Goal: Task Accomplishment & Management: Complete application form

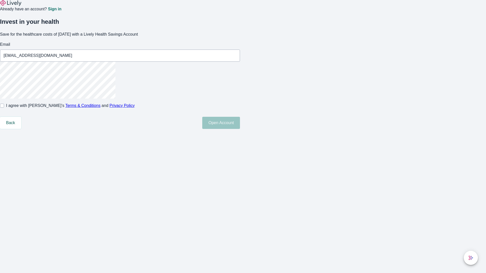
click at [4, 108] on input "I agree with Lively’s Terms & Conditions and Privacy Policy" at bounding box center [2, 106] width 4 height 4
checkbox input "true"
click at [240, 129] on button "Open Account" at bounding box center [221, 123] width 38 height 12
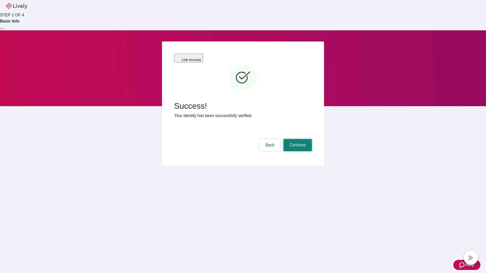
click at [297, 139] on button "Continue" at bounding box center [298, 145] width 28 height 12
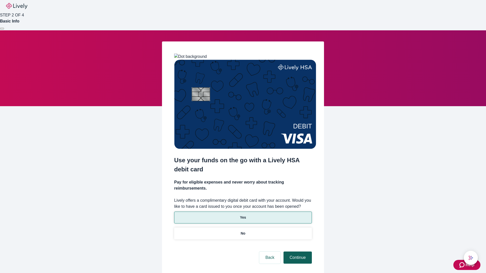
click at [243, 231] on p "No" at bounding box center [243, 233] width 5 height 5
click at [297, 252] on button "Continue" at bounding box center [298, 258] width 28 height 12
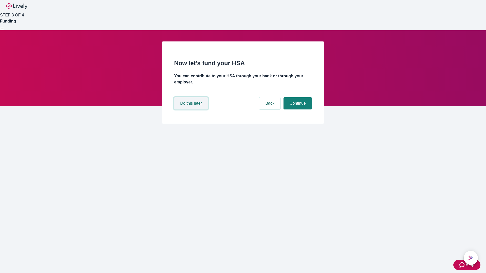
click at [192, 110] on button "Do this later" at bounding box center [191, 103] width 34 height 12
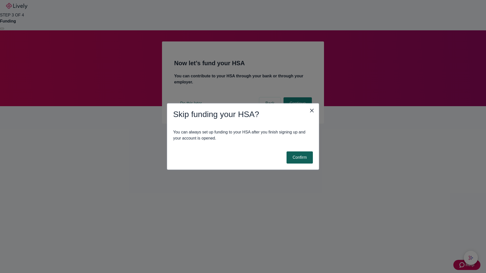
click at [299, 158] on button "Confirm" at bounding box center [300, 158] width 26 height 12
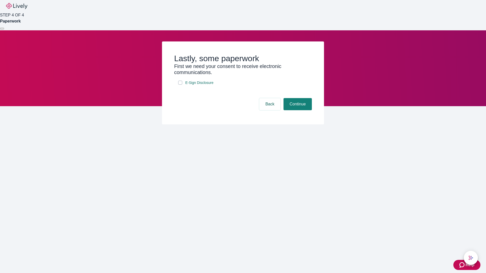
click at [180, 85] on input "E-Sign Disclosure" at bounding box center [180, 83] width 4 height 4
checkbox input "true"
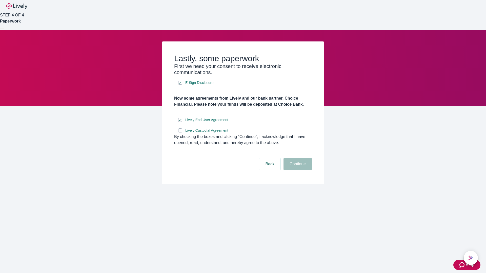
click at [180, 133] on input "Lively Custodial Agreement" at bounding box center [180, 131] width 4 height 4
checkbox input "true"
click at [297, 170] on button "Continue" at bounding box center [298, 164] width 28 height 12
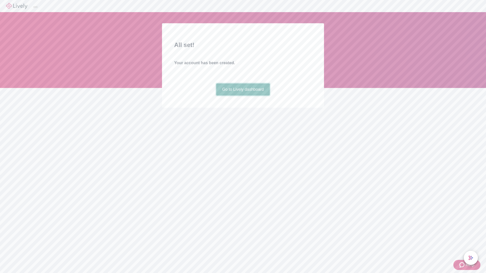
click at [243, 96] on link "Go to Lively dashboard" at bounding box center [243, 90] width 54 height 12
